Goal: Information Seeking & Learning: Learn about a topic

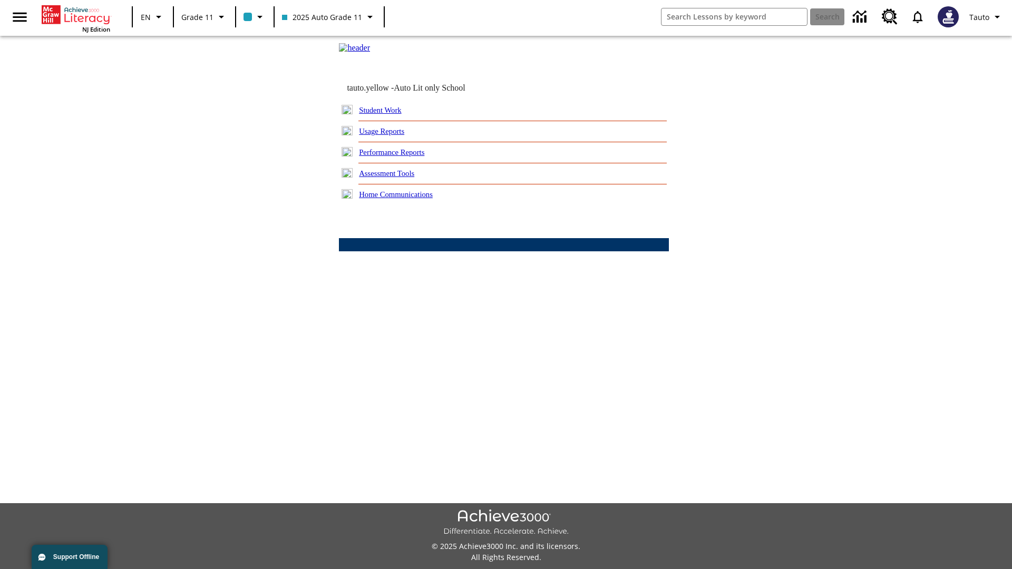
click at [389, 135] on link "Usage Reports" at bounding box center [381, 131] width 45 height 8
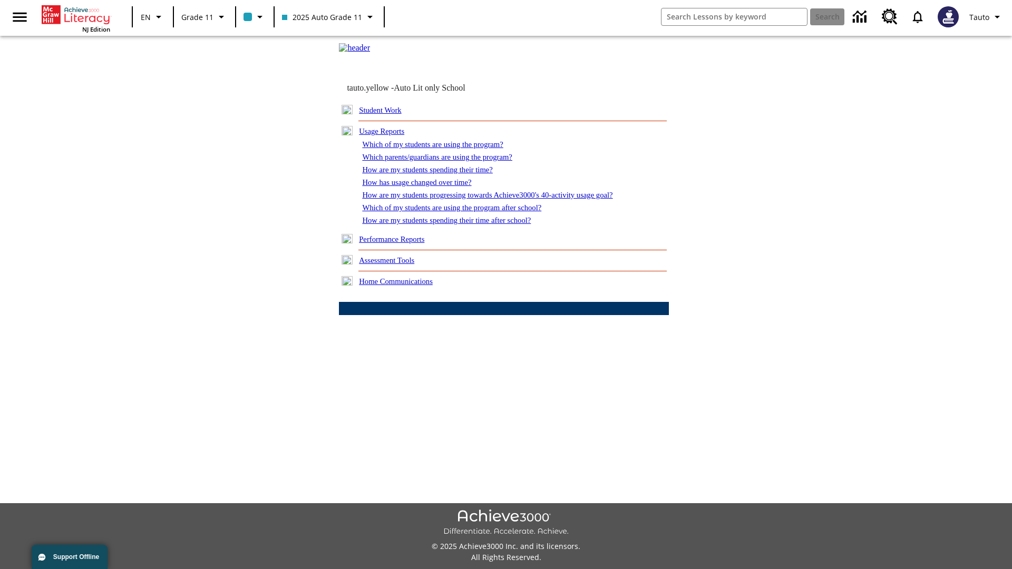
click at [443, 149] on link "Which of my students are using the program?" at bounding box center [432, 144] width 141 height 8
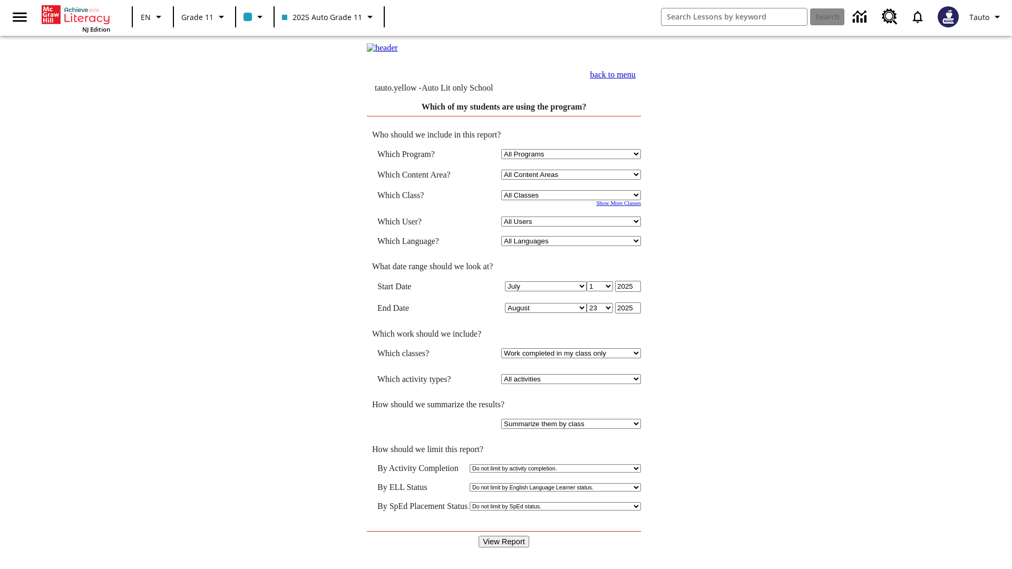
select select "11133141"
click at [572, 227] on select "All Users Puma, Sautoen Puma, Sautoes Puma, Sautoss Twoclasses, Sautoen Twoscho…" at bounding box center [571, 222] width 140 height 10
select select "21437114"
click at [504, 536] on input "View Report" at bounding box center [504, 542] width 51 height 12
click at [636, 79] on link "back to menu" at bounding box center [612, 74] width 45 height 9
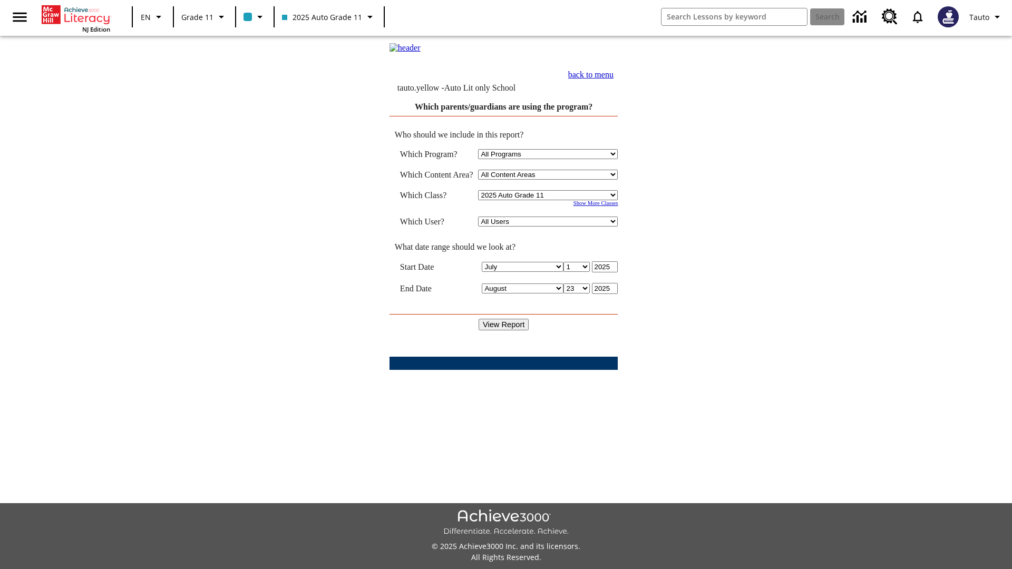
select select "21437114"
click at [504, 326] on input "View Report" at bounding box center [504, 325] width 51 height 12
click at [613, 79] on link "back to menu" at bounding box center [590, 74] width 45 height 9
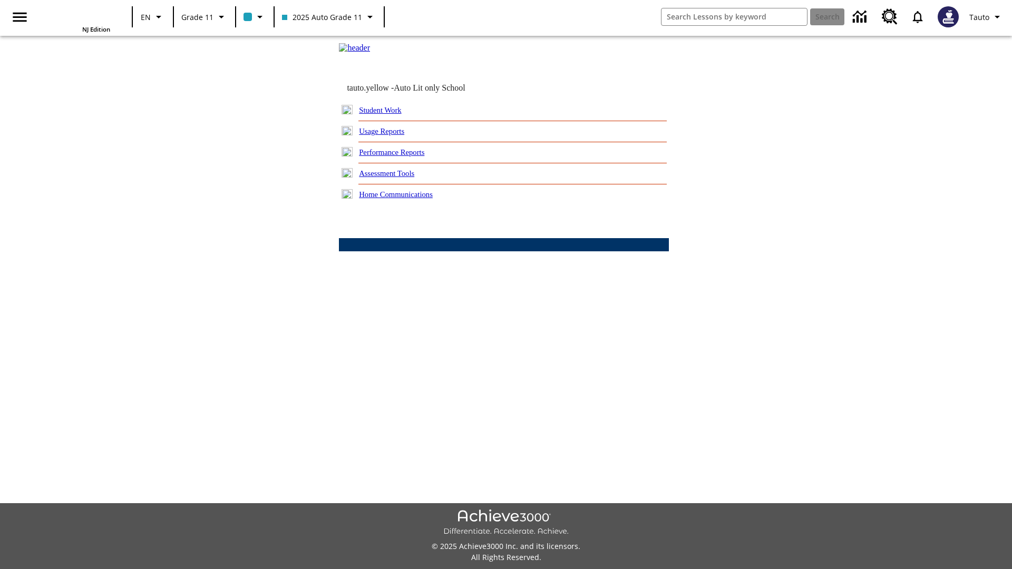
click at [0, 0] on link "How are my students spending their time?" at bounding box center [0, 0] width 0 height 0
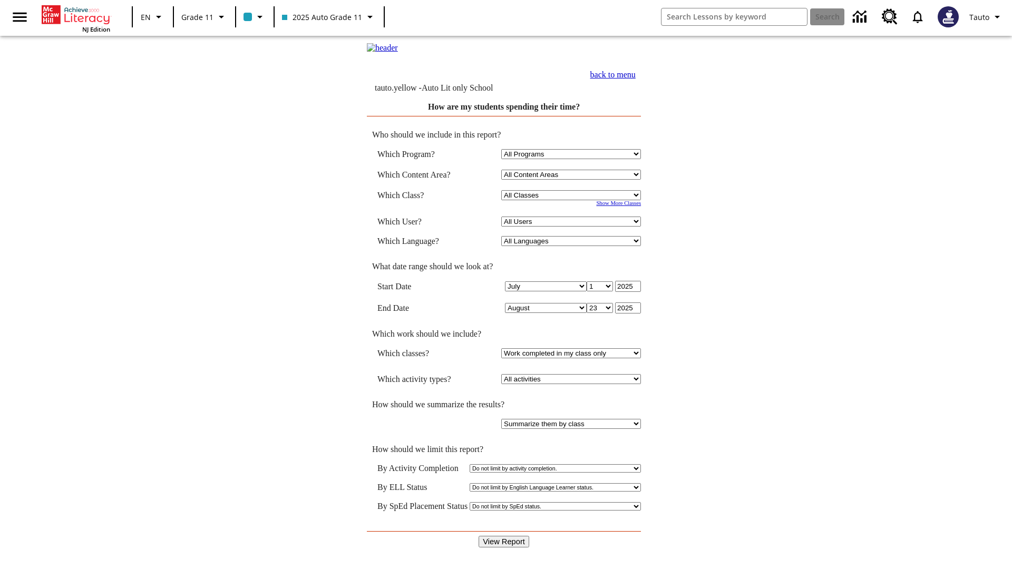
click at [572, 200] on select "Select a Class: All Classes 2025 Auto Grade 11 205 Auto Grade 11 Room 123 Empty…" at bounding box center [571, 195] width 140 height 10
select select "11133141"
click at [572, 227] on select "All Users Puma, Sautoen Puma, Sautoes Puma, Sautoss Twoclasses, Sautoen Twoscho…" at bounding box center [571, 222] width 140 height 10
select select "21437114"
click at [504, 536] on input "View Report" at bounding box center [504, 542] width 51 height 12
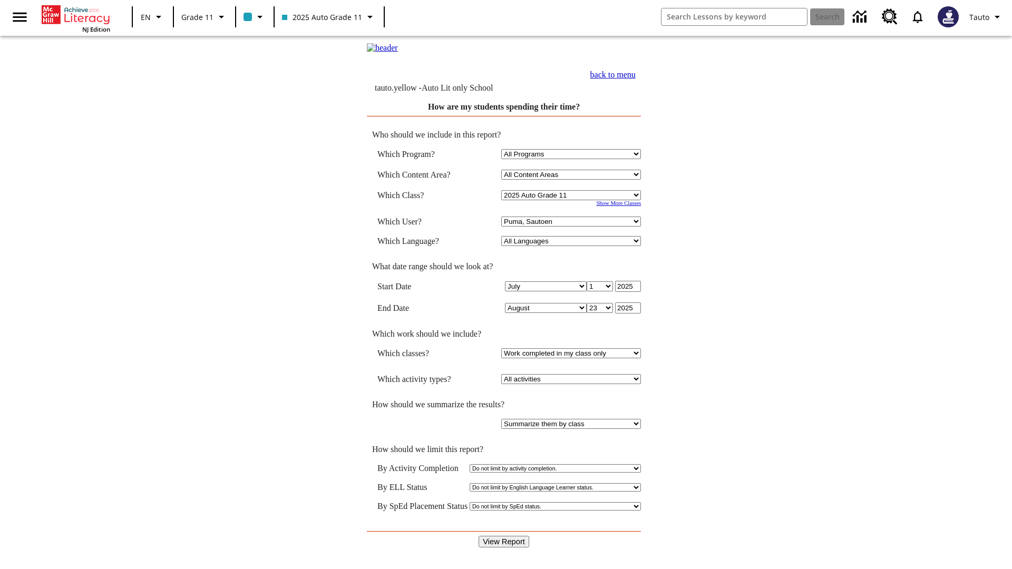
click at [636, 79] on link "back to menu" at bounding box center [612, 74] width 45 height 9
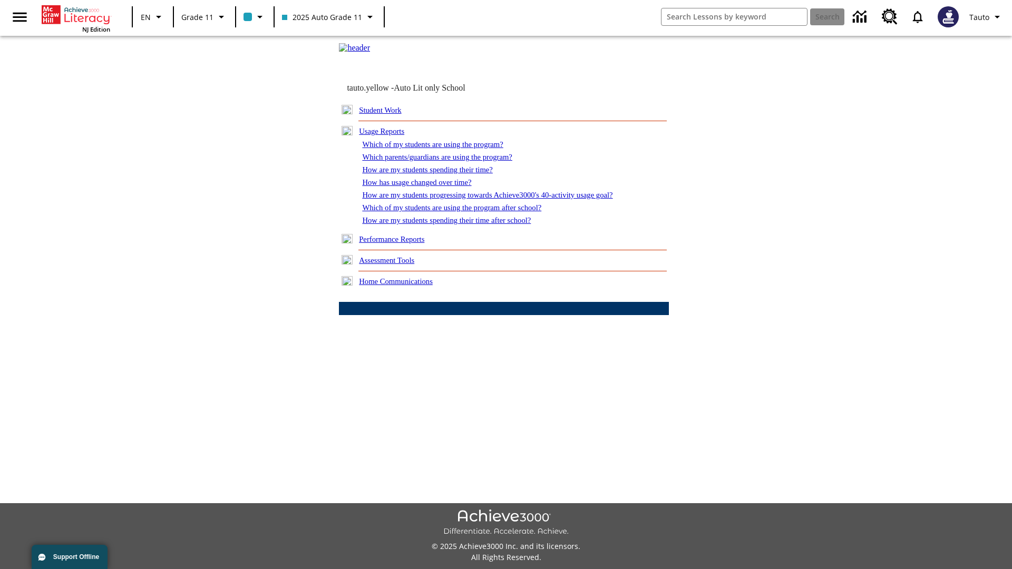
click at [425, 187] on link "How has usage changed over time?" at bounding box center [416, 182] width 109 height 8
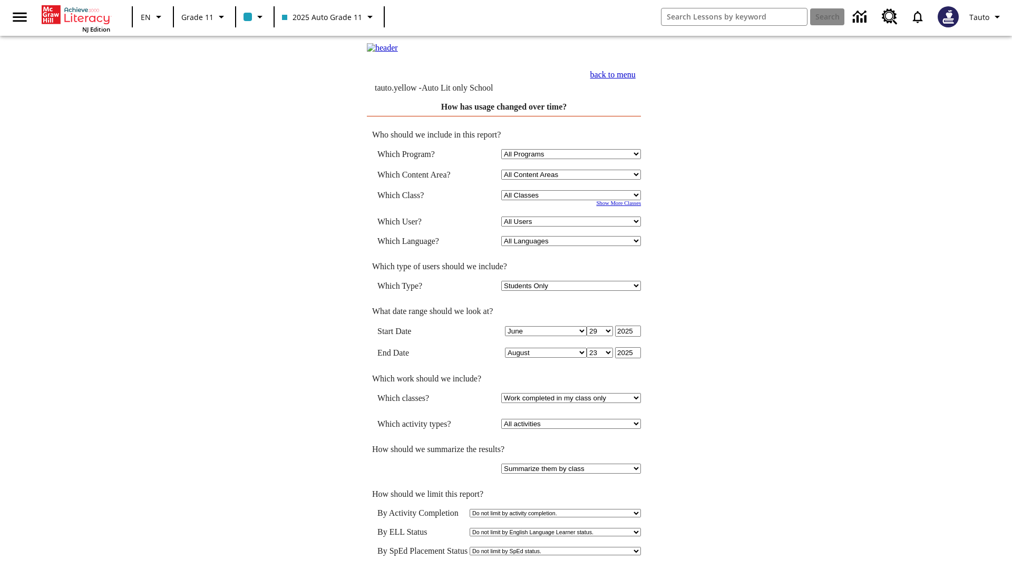
click at [572, 200] on select "Select a Class: All Classes 2025 Auto Grade 11 205 Auto Grade 11 Room 123 Empty…" at bounding box center [571, 195] width 140 height 10
select select "11133141"
select select "21437114"
click at [636, 79] on link "back to menu" at bounding box center [612, 74] width 45 height 9
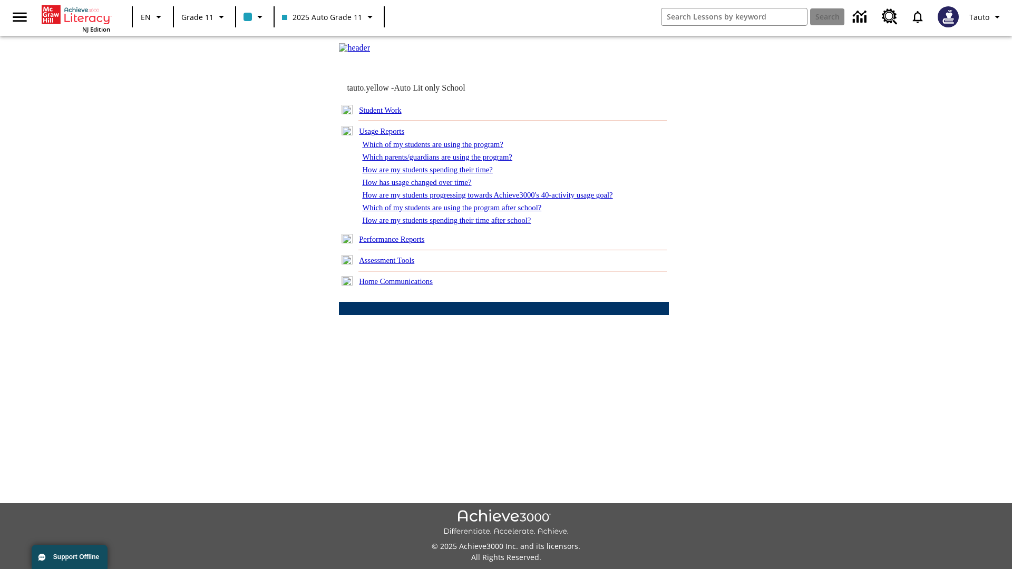
click at [505, 199] on link "How are my students progressing towards Achieve3000's 40-activity usage goal?" at bounding box center [487, 195] width 250 height 8
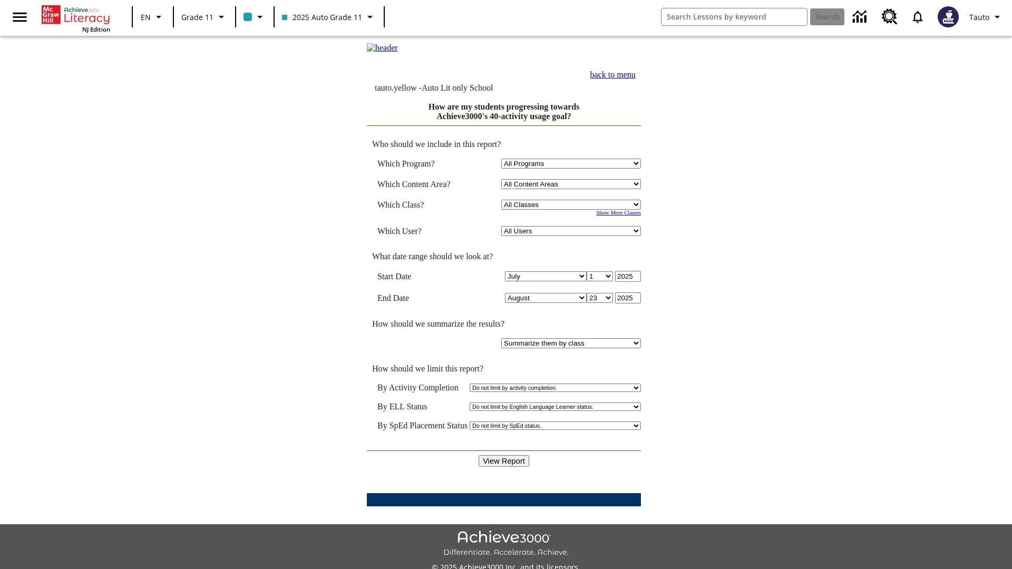
click at [572, 210] on select "Select a Class: All Classes 2025 Auto Grade 11 205 Auto Grade 11 Room 123 Empty…" at bounding box center [571, 205] width 140 height 10
select select "11133141"
click at [572, 236] on select "All Users Puma, Sautoen Puma, Sautoes Puma, Sautoss Twoclasses, Sautoen Twoscho…" at bounding box center [571, 231] width 140 height 10
select select "21437114"
click at [504, 455] on input "View Report" at bounding box center [504, 461] width 51 height 12
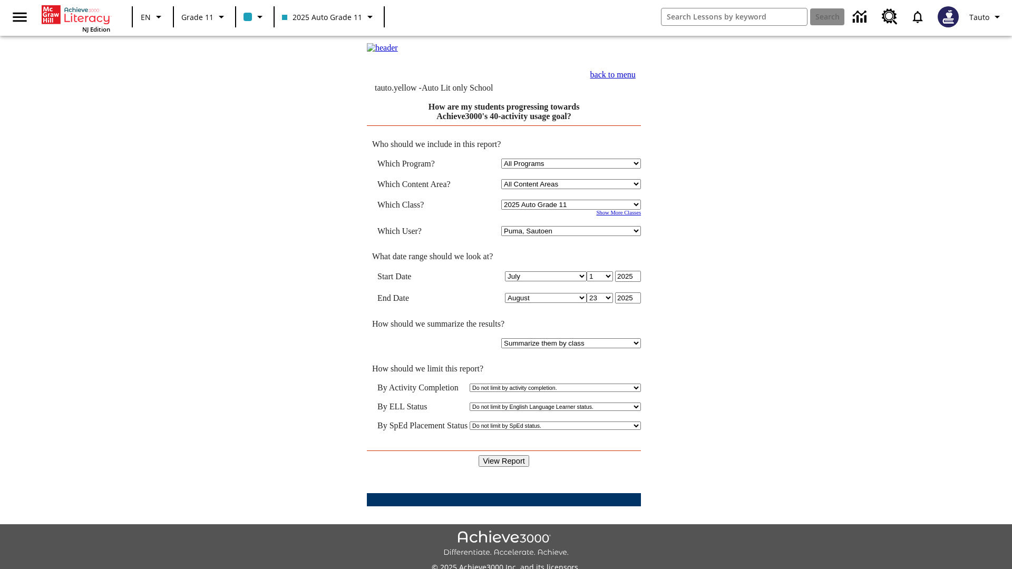
click at [636, 79] on link "back to menu" at bounding box center [612, 74] width 45 height 9
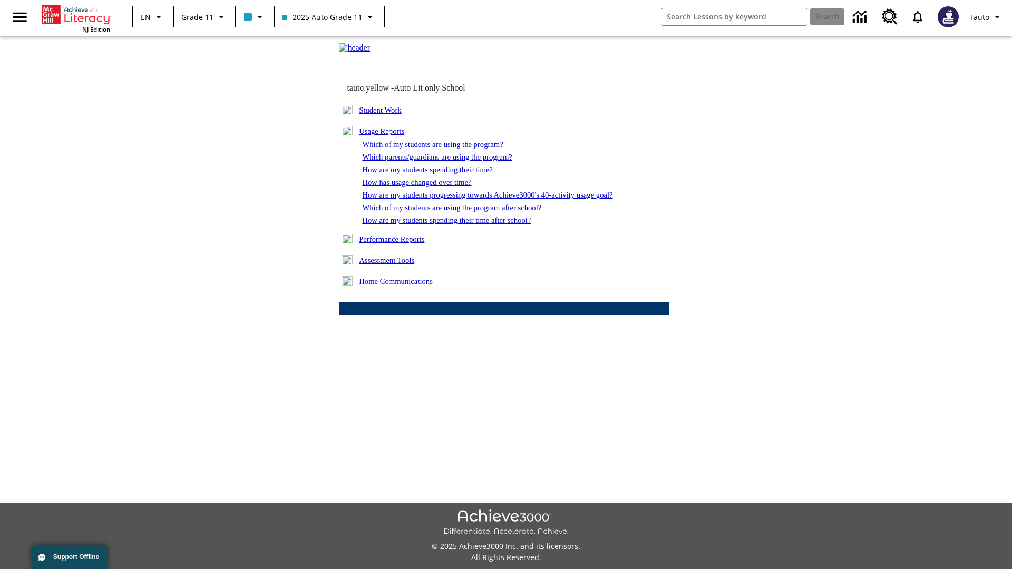
click at [464, 212] on link "Which of my students are using the program after school?" at bounding box center [451, 207] width 179 height 8
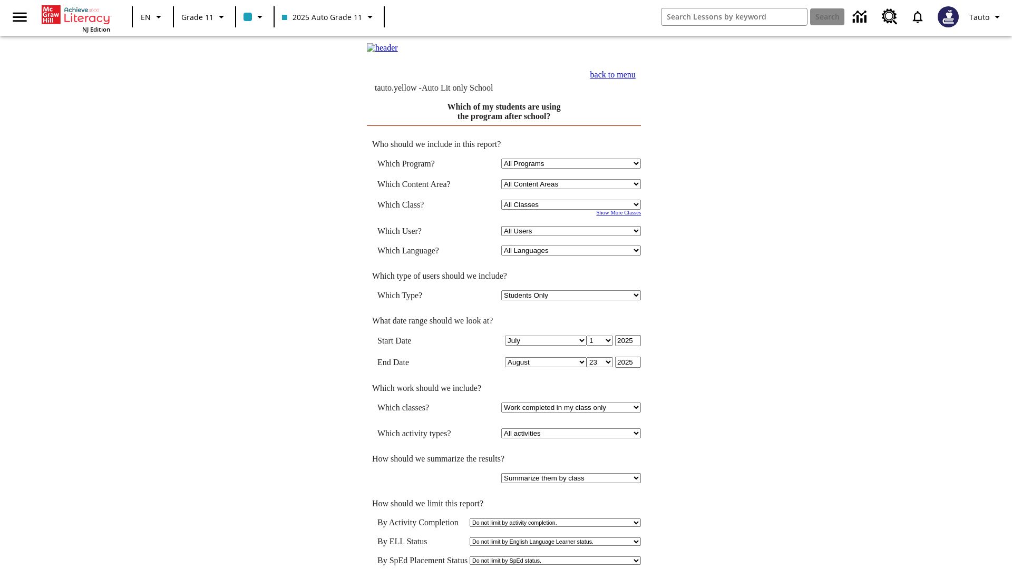
select select "11133141"
click at [572, 236] on select "All Users Puma, Sautoen Puma, Sautoes Puma, Sautoss Twoclasses, Sautoen Twoscho…" at bounding box center [571, 231] width 140 height 10
select select "21437114"
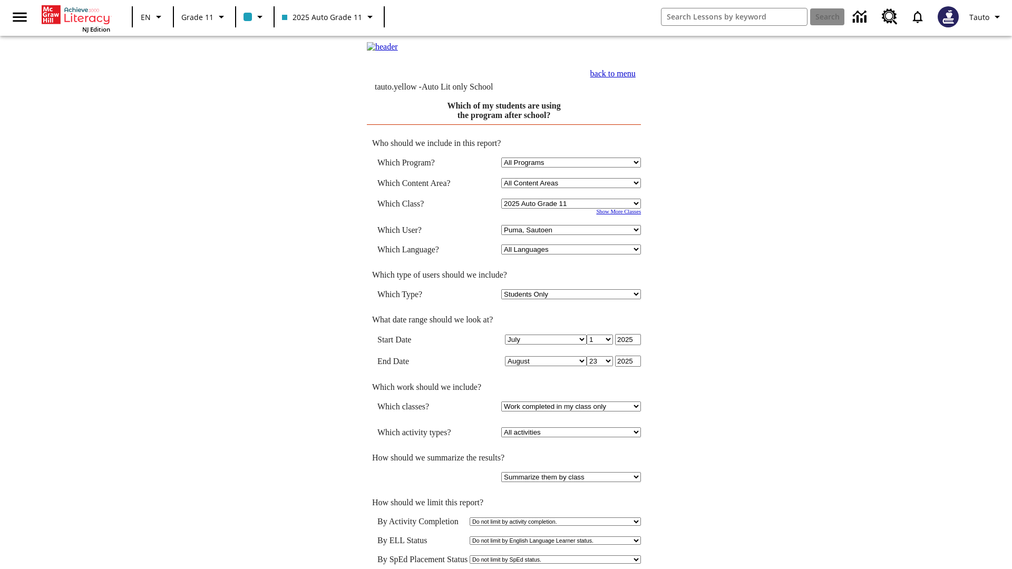
click at [636, 78] on link "back to menu" at bounding box center [612, 73] width 45 height 9
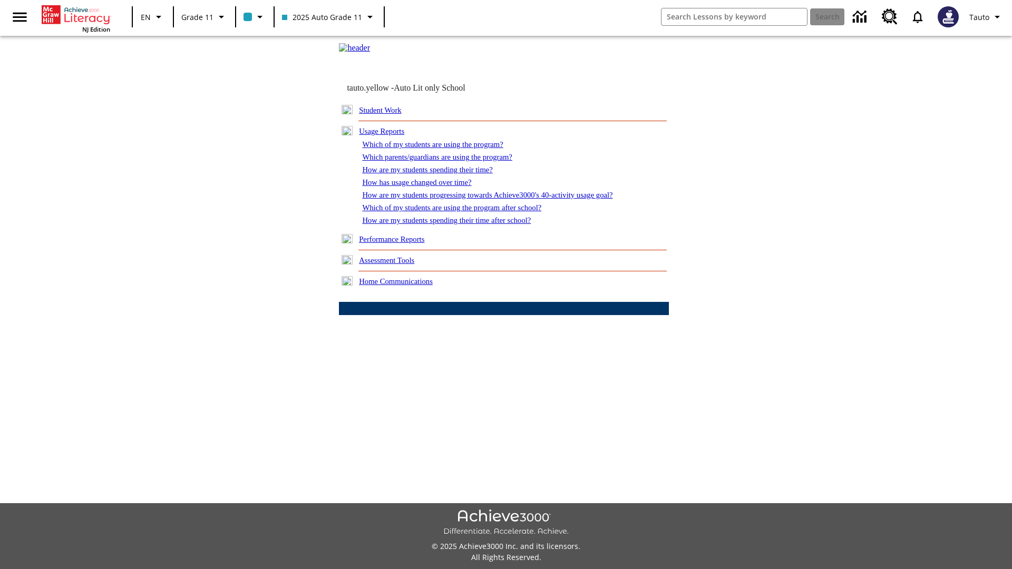
click at [459, 225] on link "How are my students spending their time after school?" at bounding box center [446, 220] width 169 height 8
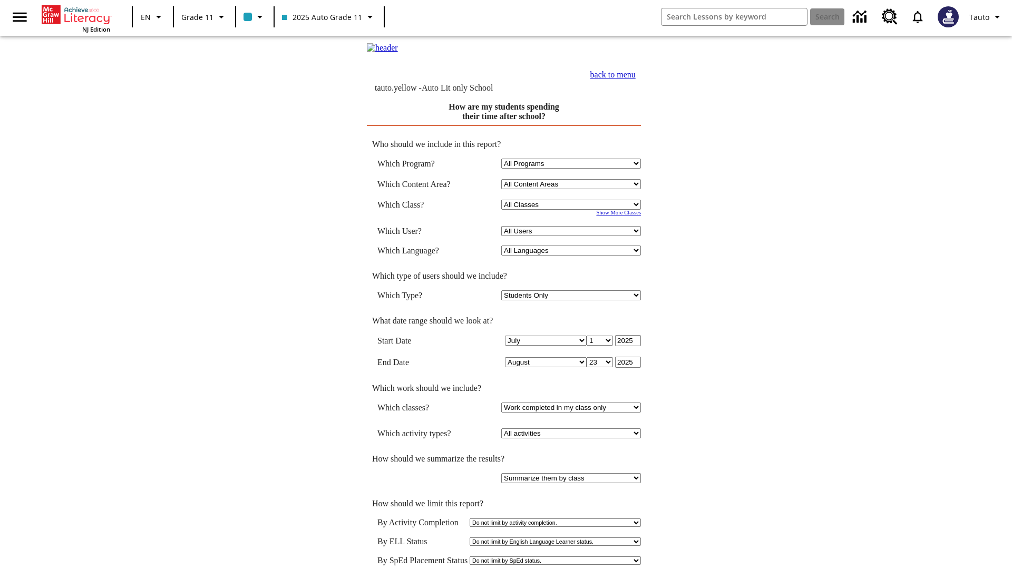
select select "11133141"
click at [572, 236] on select "All Users Puma, Sautoen Puma, Sautoes Puma, Sautoss Twoclasses, Sautoen Twoscho…" at bounding box center [571, 231] width 140 height 10
select select "21437114"
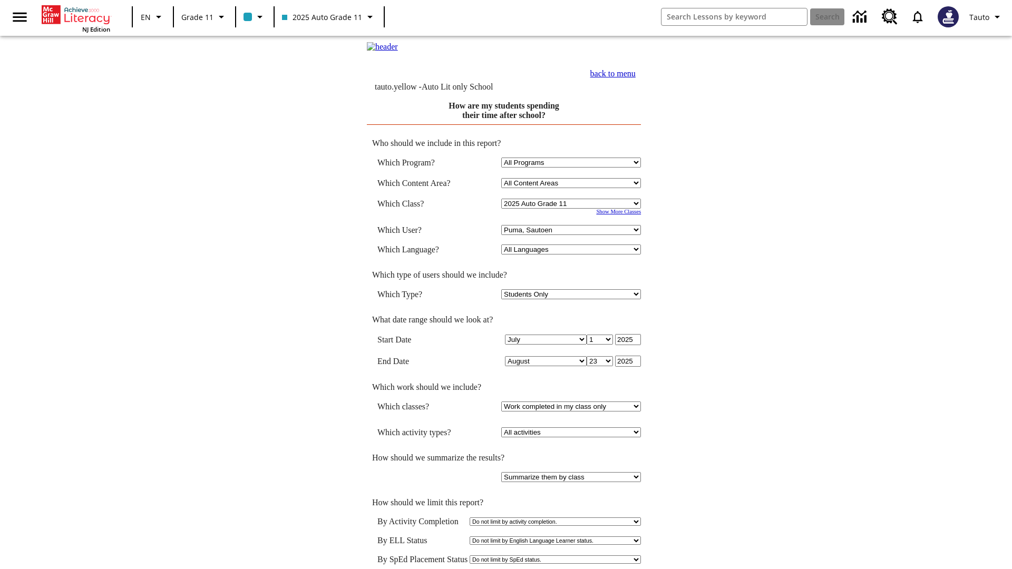
click at [636, 78] on link "back to menu" at bounding box center [612, 73] width 45 height 9
